Goal: Task Accomplishment & Management: Use online tool/utility

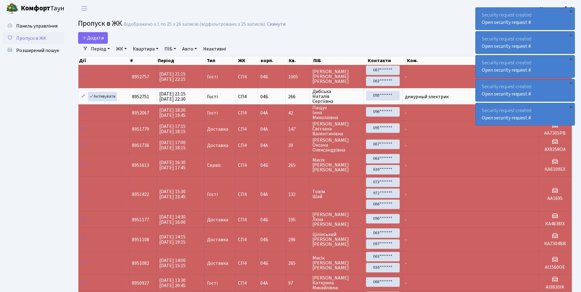
select select "25"
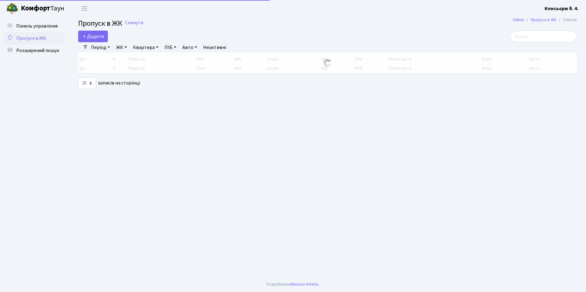
select select "25"
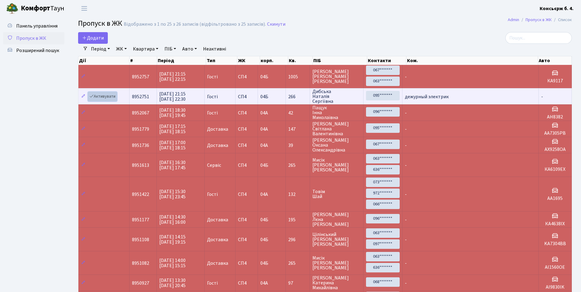
click at [101, 94] on link "Активувати" at bounding box center [102, 96] width 29 height 9
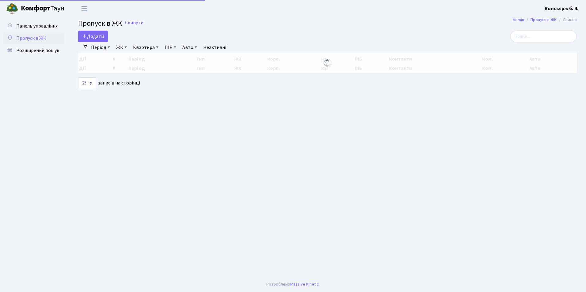
select select "25"
